Goal: Task Accomplishment & Management: Use online tool/utility

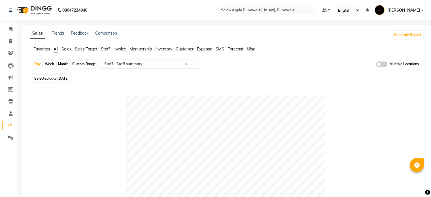
select select "full_report"
select select "csv"
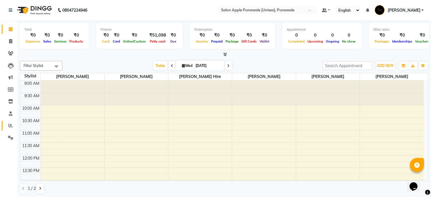
click at [9, 129] on link "Reports" at bounding box center [9, 125] width 14 height 9
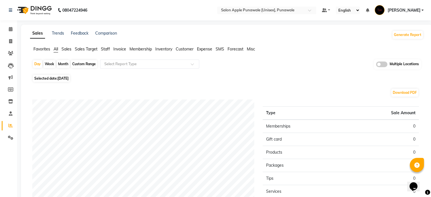
click at [67, 64] on div "Month" at bounding box center [63, 64] width 13 height 8
select select "9"
select select "2025"
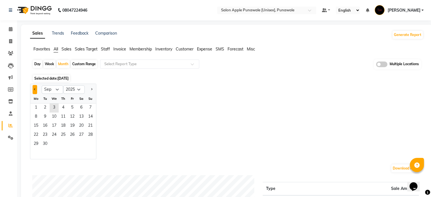
click at [35, 90] on span "Previous month" at bounding box center [35, 89] width 2 height 2
select select "8"
click at [70, 105] on span "1" at bounding box center [72, 107] width 9 height 9
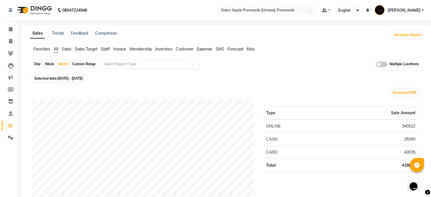
click at [194, 64] on span at bounding box center [194, 66] width 7 height 6
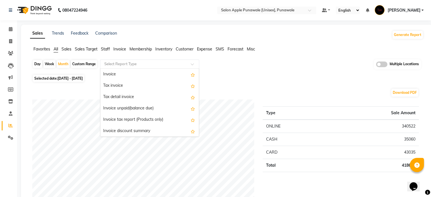
scroll to position [448, 0]
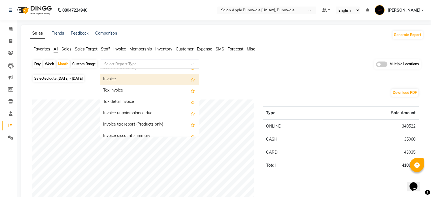
click at [145, 79] on div "Invoice" at bounding box center [149, 79] width 99 height 11
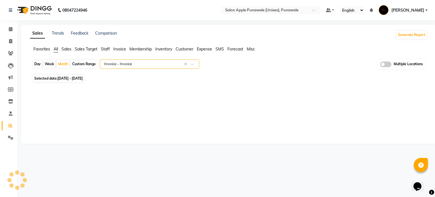
select select "full_report"
select select "csv"
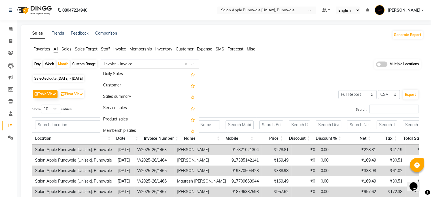
click at [193, 64] on span at bounding box center [194, 66] width 7 height 6
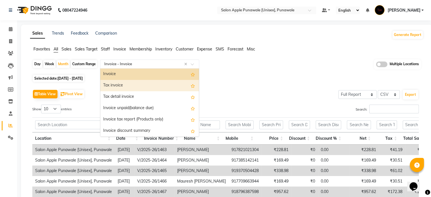
click at [139, 85] on div "Tax invoice" at bounding box center [149, 85] width 99 height 11
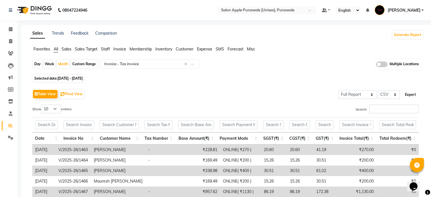
click at [413, 93] on button "Export" at bounding box center [410, 95] width 16 height 10
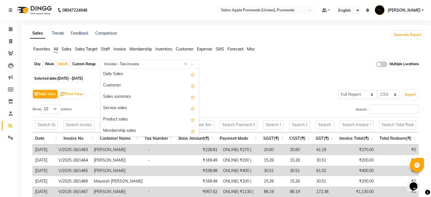
click at [192, 65] on span at bounding box center [194, 66] width 7 height 6
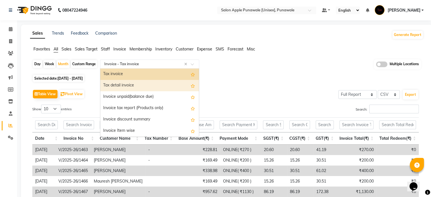
click at [148, 87] on div "Tax detail invoice" at bounding box center [149, 85] width 99 height 11
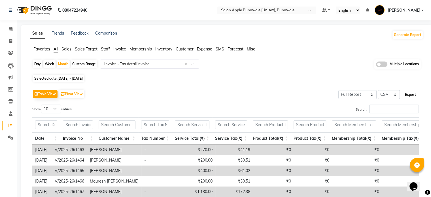
click at [411, 97] on button "Export" at bounding box center [410, 95] width 16 height 10
click at [382, 64] on span at bounding box center [381, 64] width 11 height 6
click at [376, 65] on input "checkbox" at bounding box center [376, 65] width 0 height 0
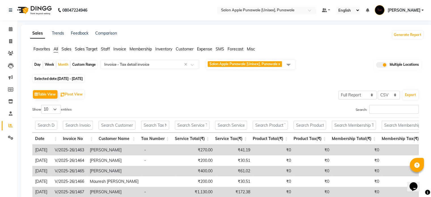
click at [290, 63] on span at bounding box center [288, 64] width 11 height 11
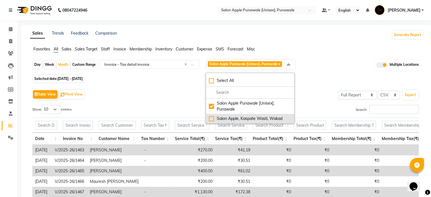
click at [212, 116] on div "Salon Apple, Kaspate Wasti, Wakad" at bounding box center [250, 118] width 82 height 6
checkbox input "true"
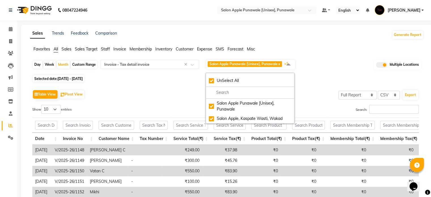
click at [323, 66] on div "Day Week Month Custom Range Select Report Type × Invoice - Tax detail invoice ×…" at bounding box center [226, 66] width 388 height 14
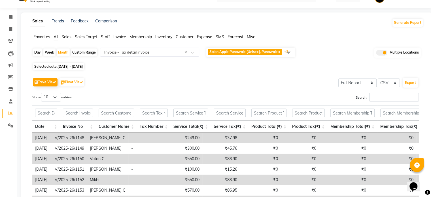
scroll to position [12, 0]
click at [411, 85] on button "Export" at bounding box center [410, 83] width 16 height 10
click at [147, 54] on input "text" at bounding box center [144, 52] width 82 height 6
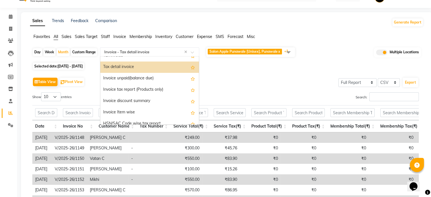
scroll to position [464, 0]
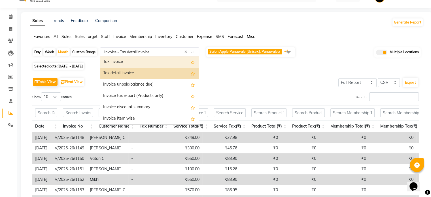
click at [143, 65] on div "Tax invoice" at bounding box center [149, 61] width 99 height 11
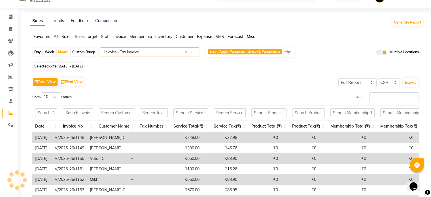
scroll to position [0, 0]
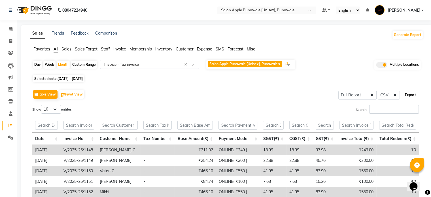
click at [408, 97] on button "Export" at bounding box center [410, 95] width 16 height 10
